Goal: Find specific page/section: Find specific page/section

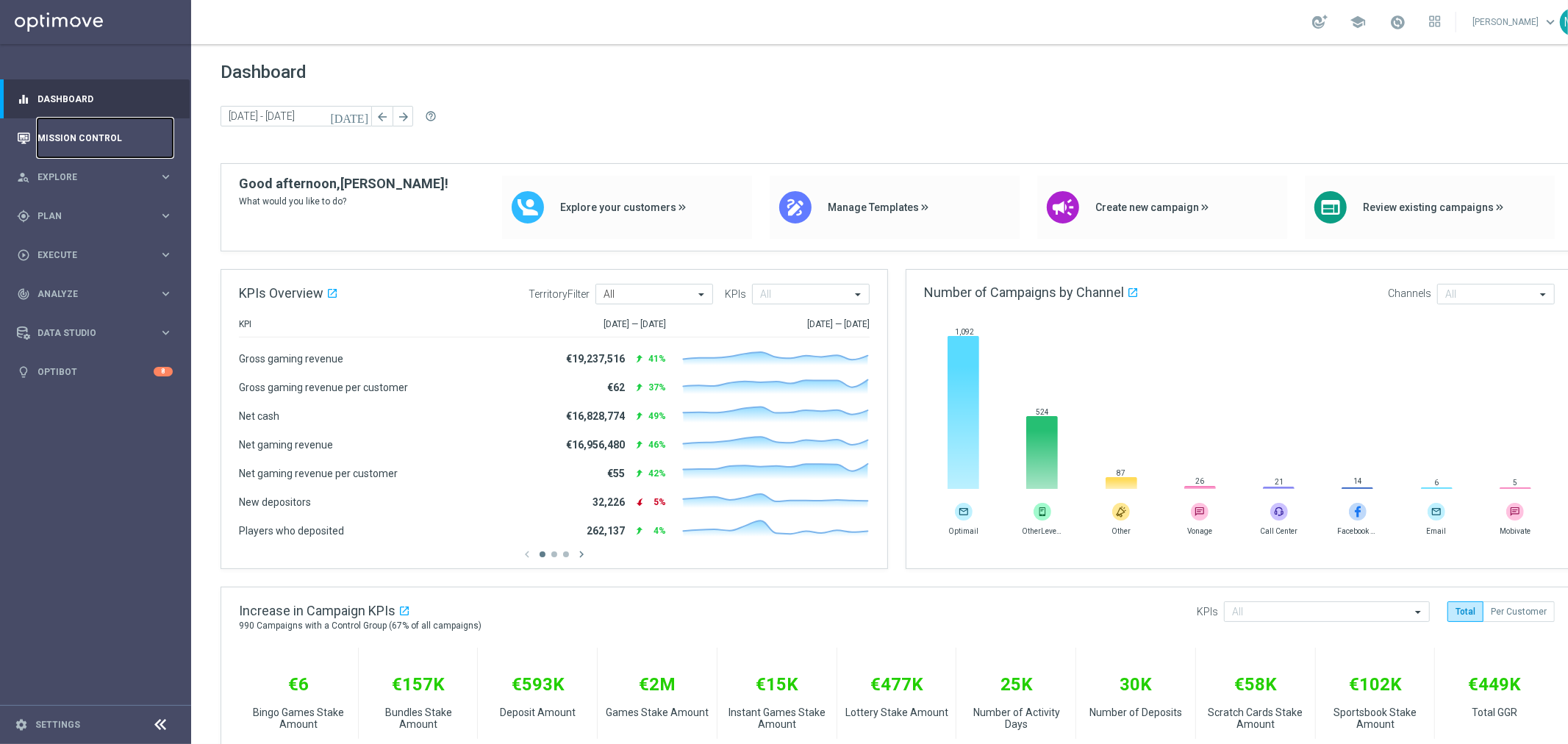
click at [103, 141] on link "Mission Control" at bounding box center [105, 138] width 136 height 39
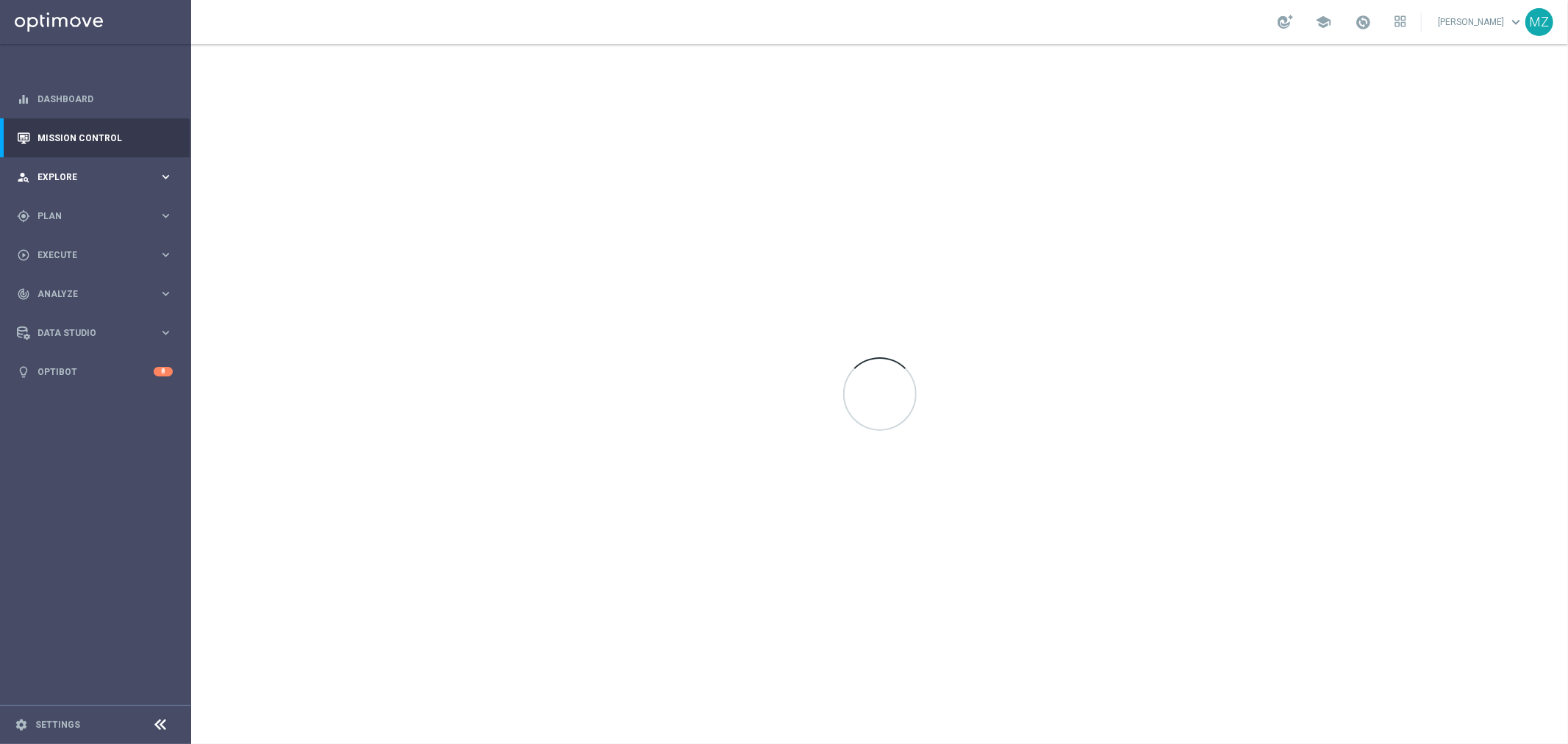
click at [97, 171] on div "person_search Explore" at bounding box center [88, 177] width 142 height 13
click at [93, 380] on div "gps_fixed Plan keyboard_arrow_right" at bounding box center [95, 392] width 190 height 39
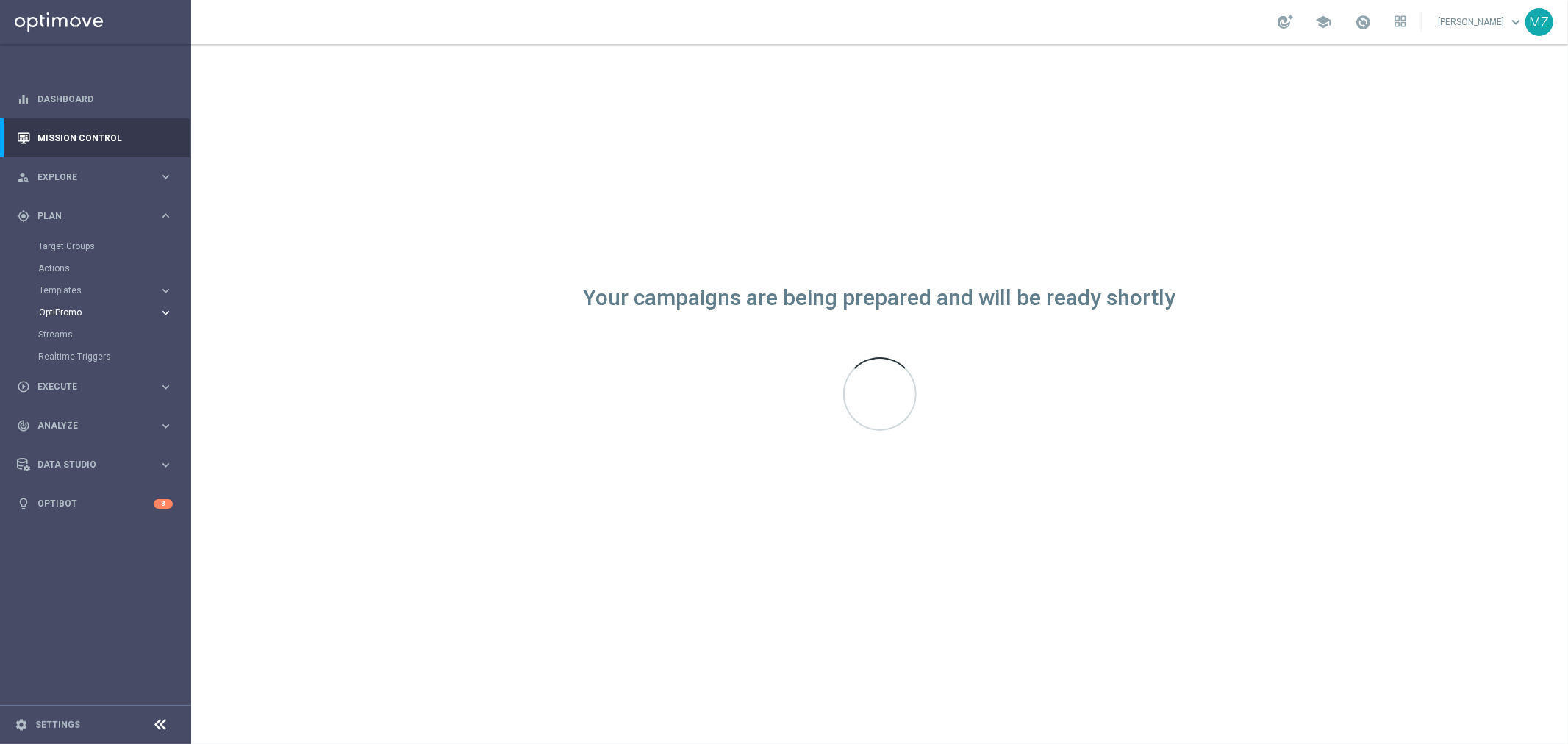
click at [104, 311] on span "OptiPromo" at bounding box center [91, 312] width 105 height 9
